Goal: Task Accomplishment & Management: Use online tool/utility

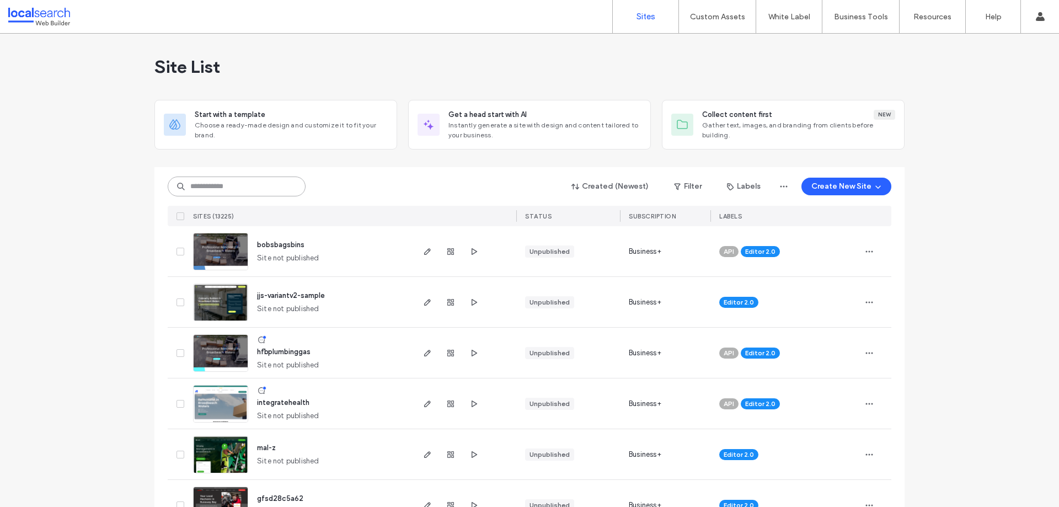
click at [259, 191] on input at bounding box center [237, 186] width 138 height 20
paste input "********"
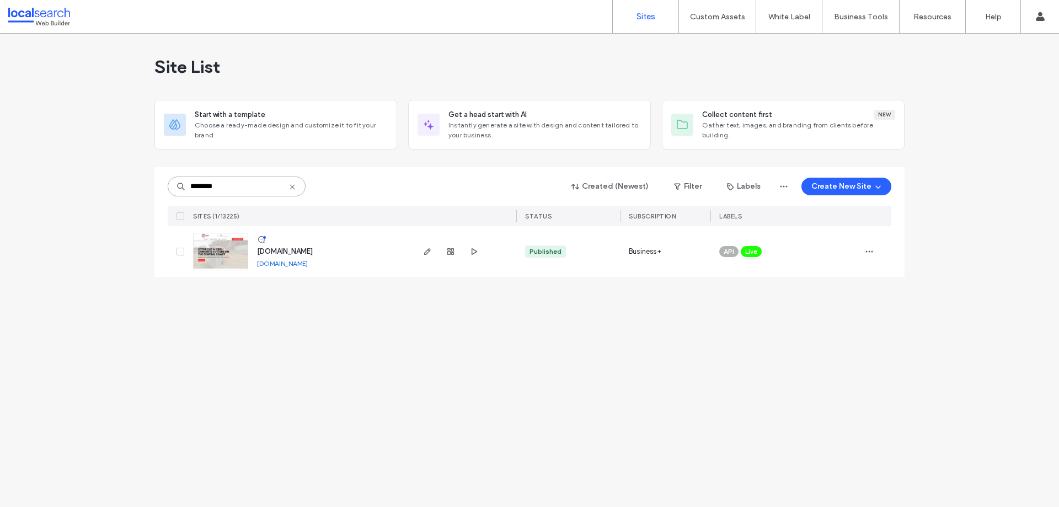
type input "********"
click at [226, 263] on link at bounding box center [220, 251] width 55 height 37
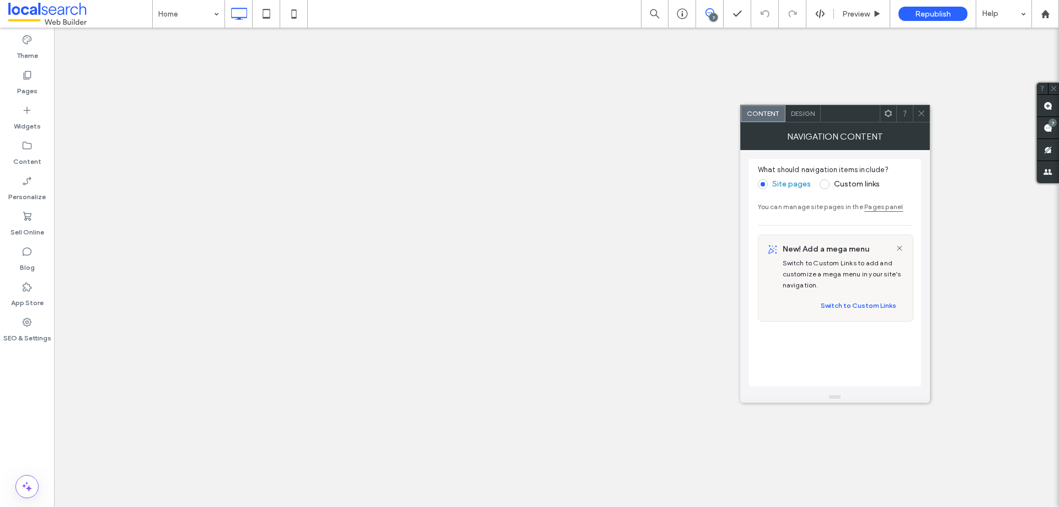
click at [918, 111] on use at bounding box center [921, 114] width 6 height 6
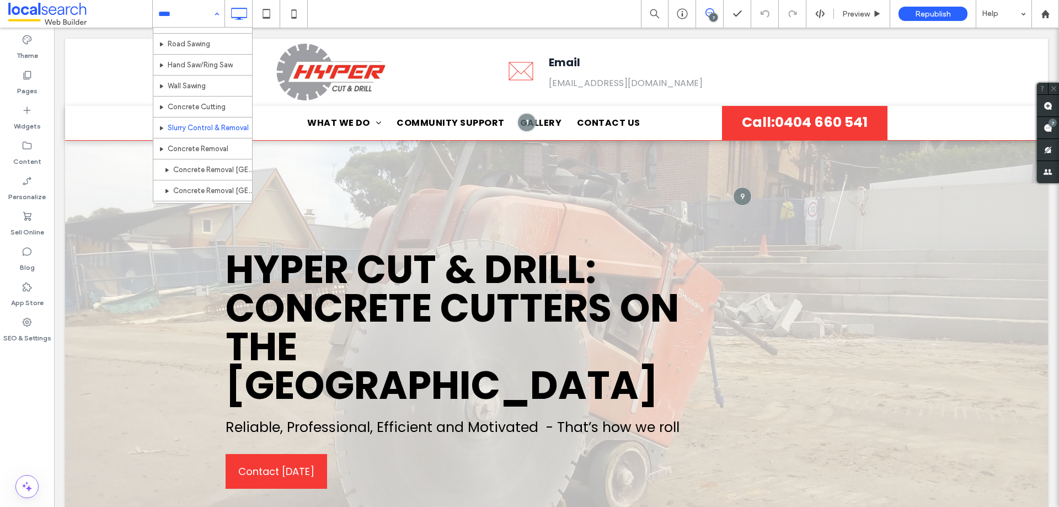
scroll to position [55, 0]
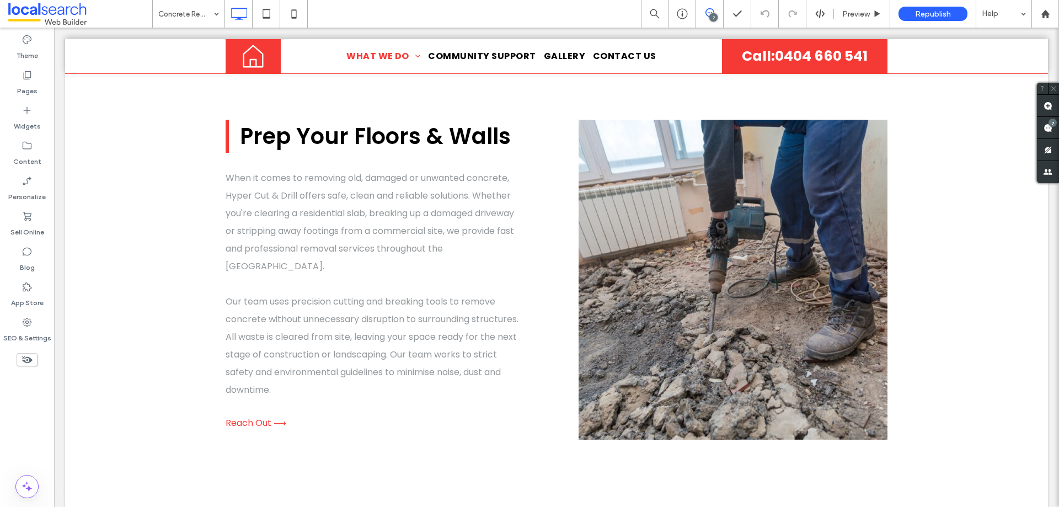
scroll to position [553, 0]
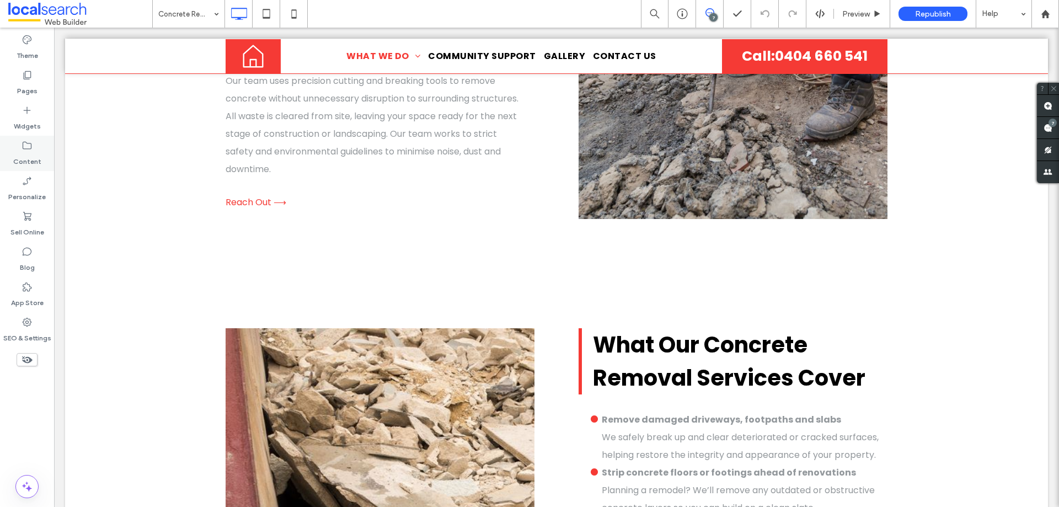
click at [23, 156] on label "Content" at bounding box center [27, 158] width 28 height 15
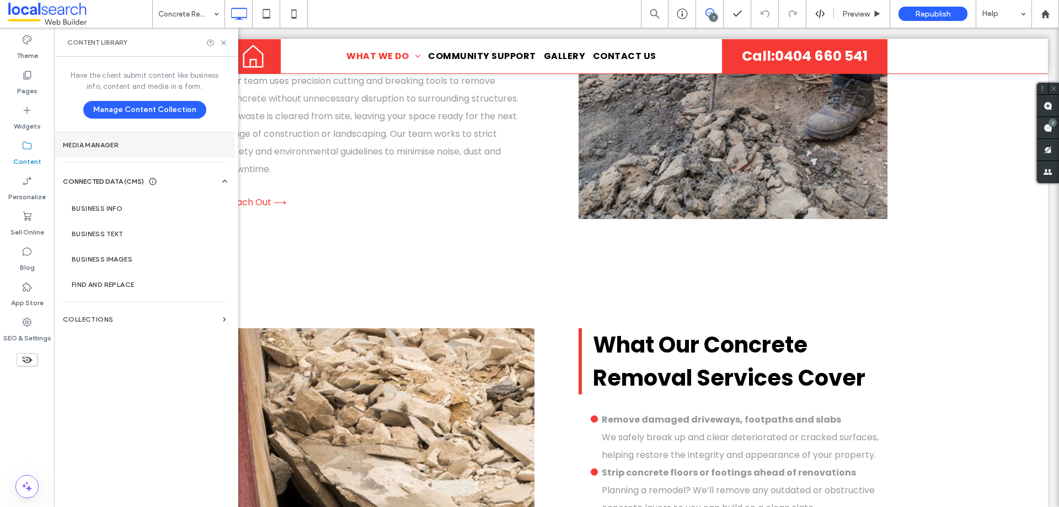
click at [125, 147] on label "Media Manager" at bounding box center [144, 145] width 163 height 8
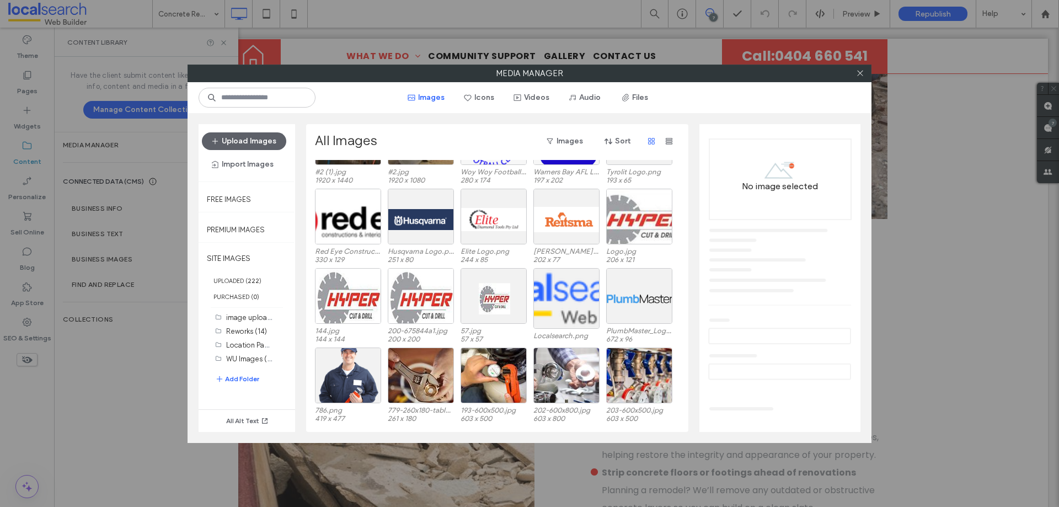
scroll to position [928, 0]
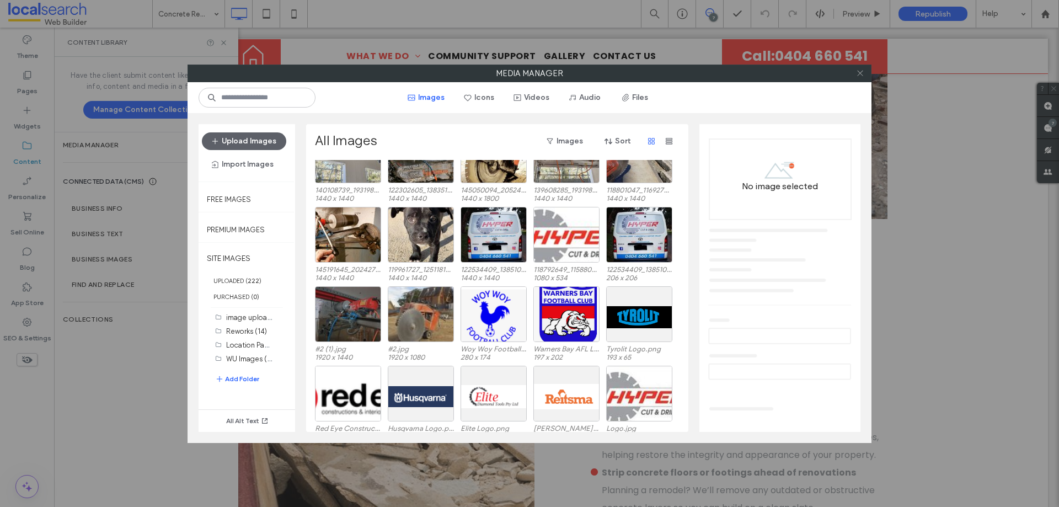
click at [860, 74] on icon at bounding box center [860, 73] width 8 height 8
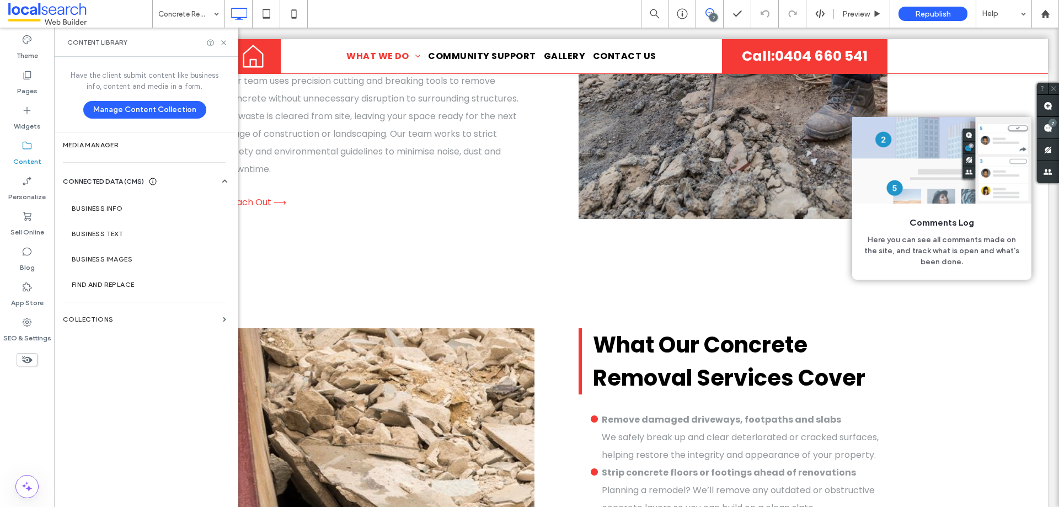
click at [1053, 126] on div "7" at bounding box center [1052, 123] width 8 height 8
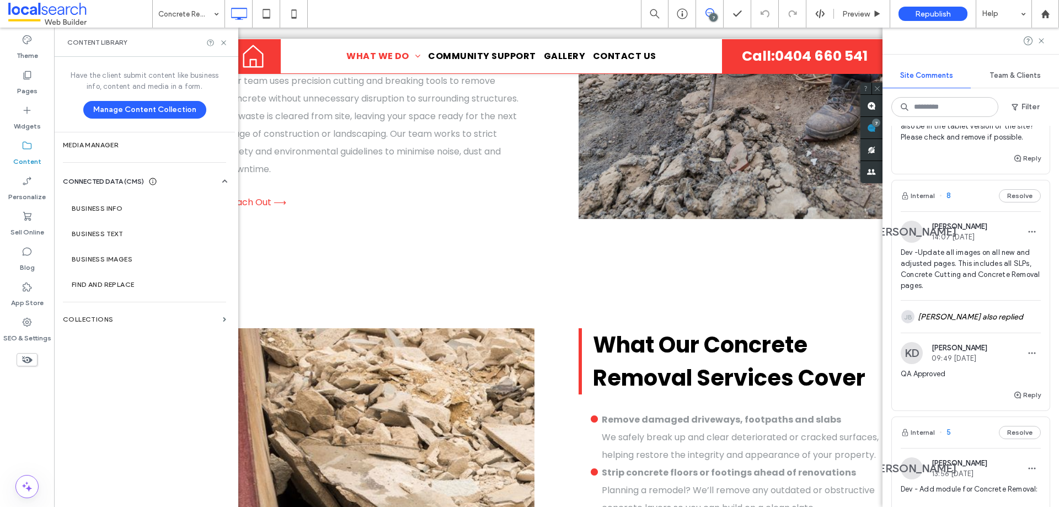
scroll to position [662, 0]
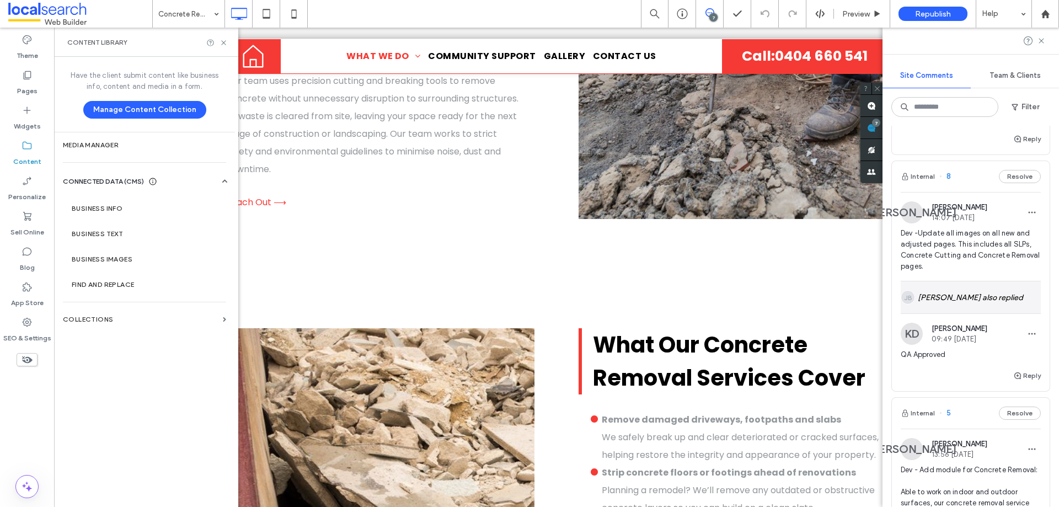
click at [990, 309] on div "JB Jade Basquinas also replied" at bounding box center [971, 297] width 140 height 32
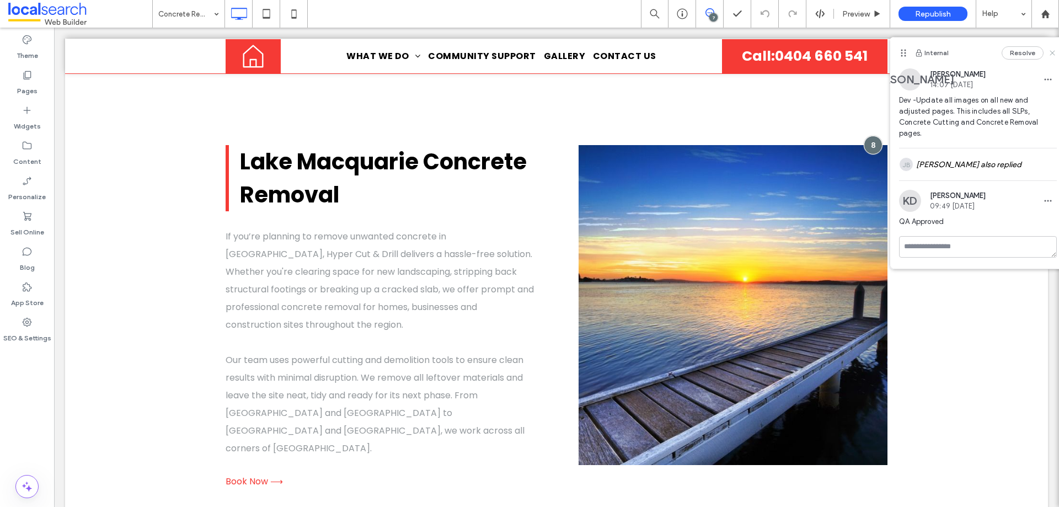
click at [1056, 53] on icon at bounding box center [1052, 53] width 9 height 9
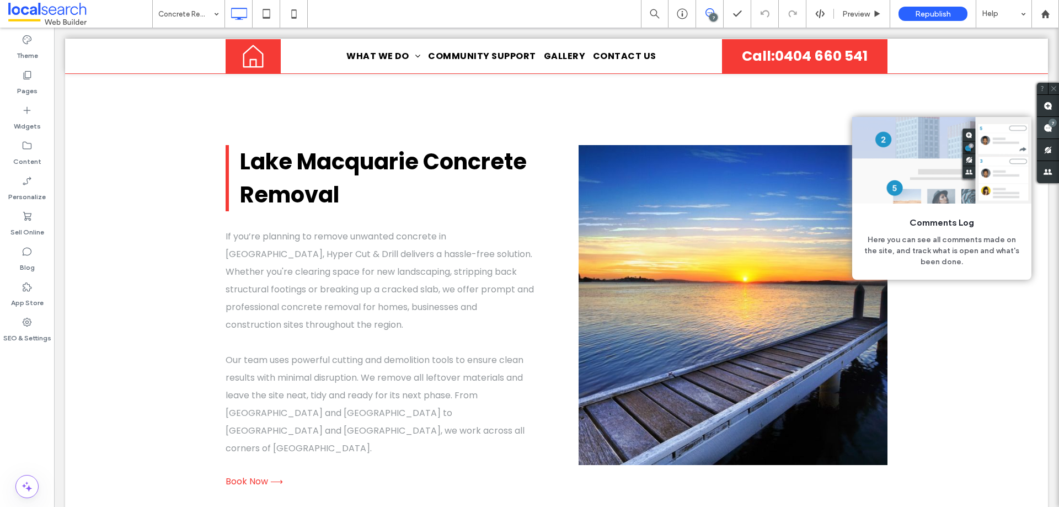
click at [1046, 128] on use at bounding box center [1047, 128] width 9 height 9
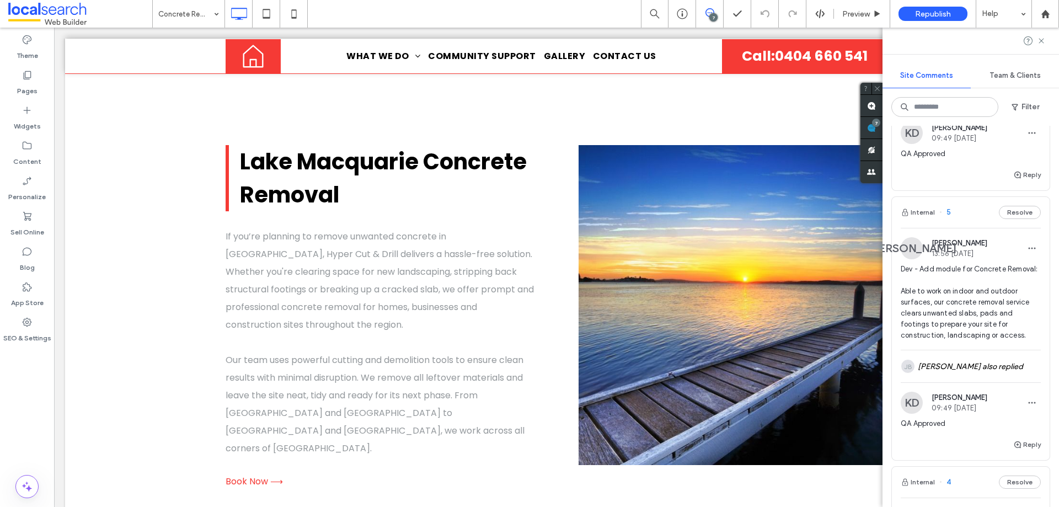
scroll to position [882, 0]
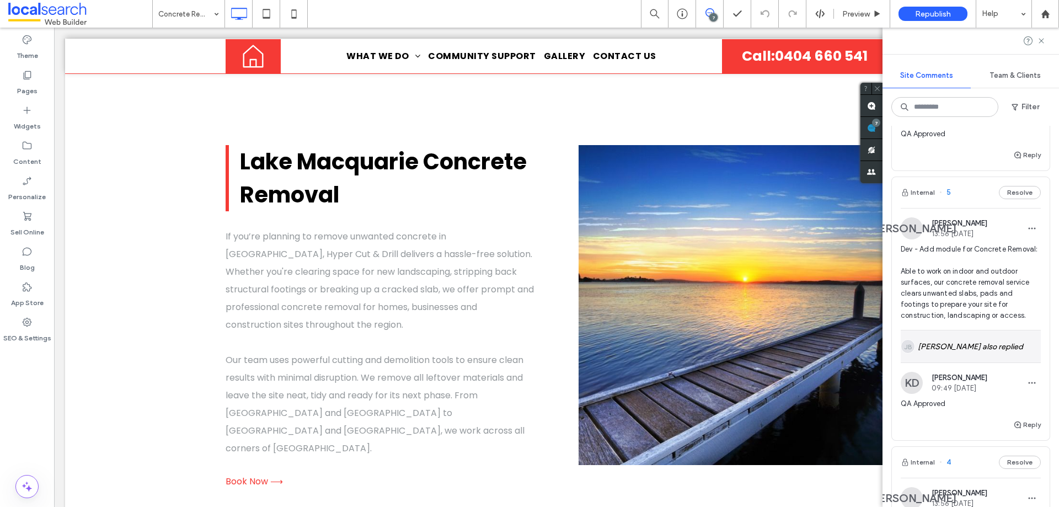
click at [995, 362] on div "JB Jade Basquinas also replied" at bounding box center [971, 346] width 140 height 32
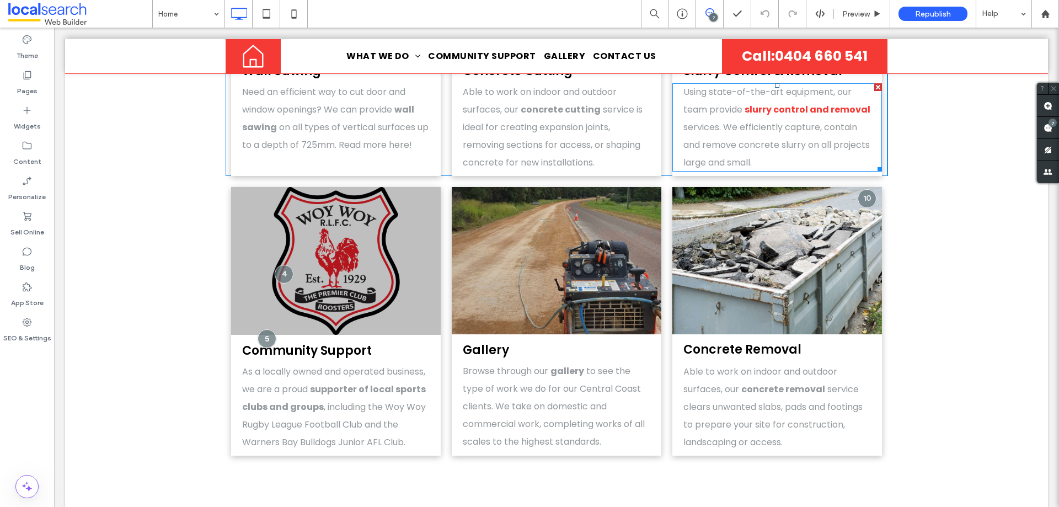
scroll to position [1966, 0]
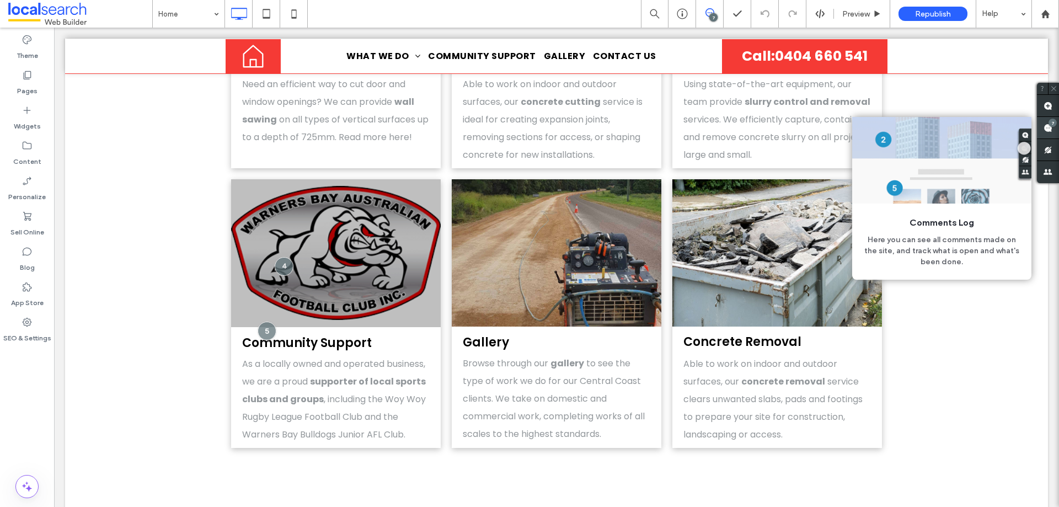
click at [1049, 133] on span at bounding box center [1048, 128] width 22 height 22
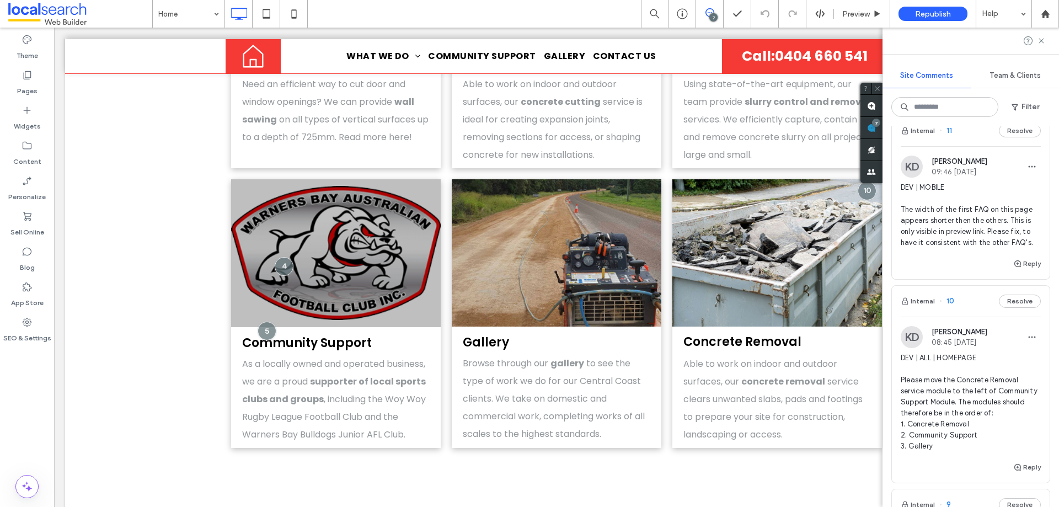
scroll to position [0, 0]
